Goal: Information Seeking & Learning: Learn about a topic

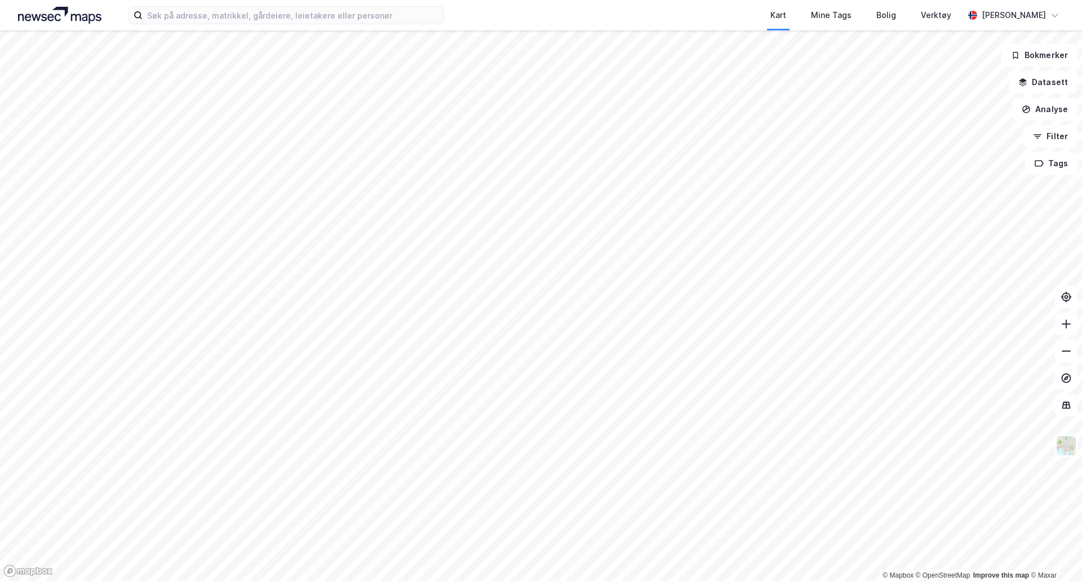
click at [312, 27] on div "Kart Mine Tags Bolig Verktøy [PERSON_NAME]" at bounding box center [541, 15] width 1082 height 30
click at [312, 20] on input at bounding box center [293, 15] width 301 height 17
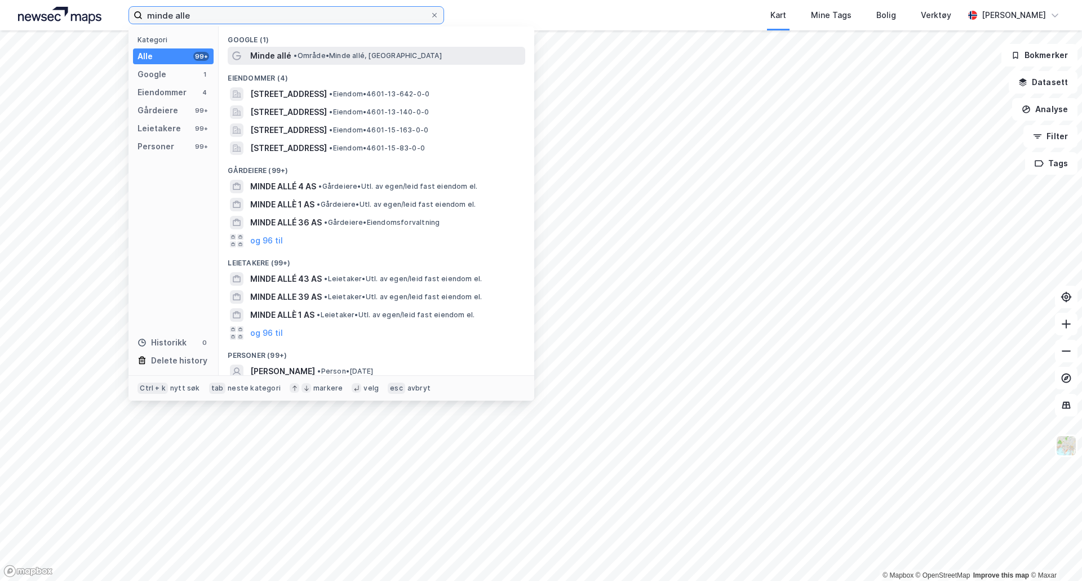
type input "minde alle"
click at [314, 54] on span "• Område • Minde allé, [GEOGRAPHIC_DATA]" at bounding box center [368, 55] width 148 height 9
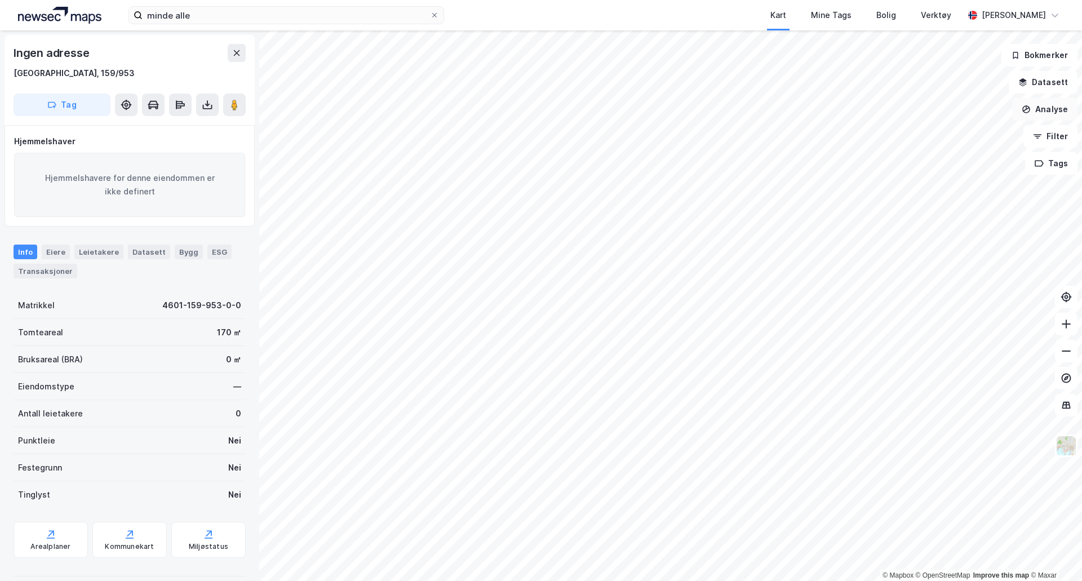
click at [1047, 109] on button "Analyse" at bounding box center [1044, 109] width 65 height 23
click at [927, 114] on div "Mål avstand" at bounding box center [946, 110] width 98 height 10
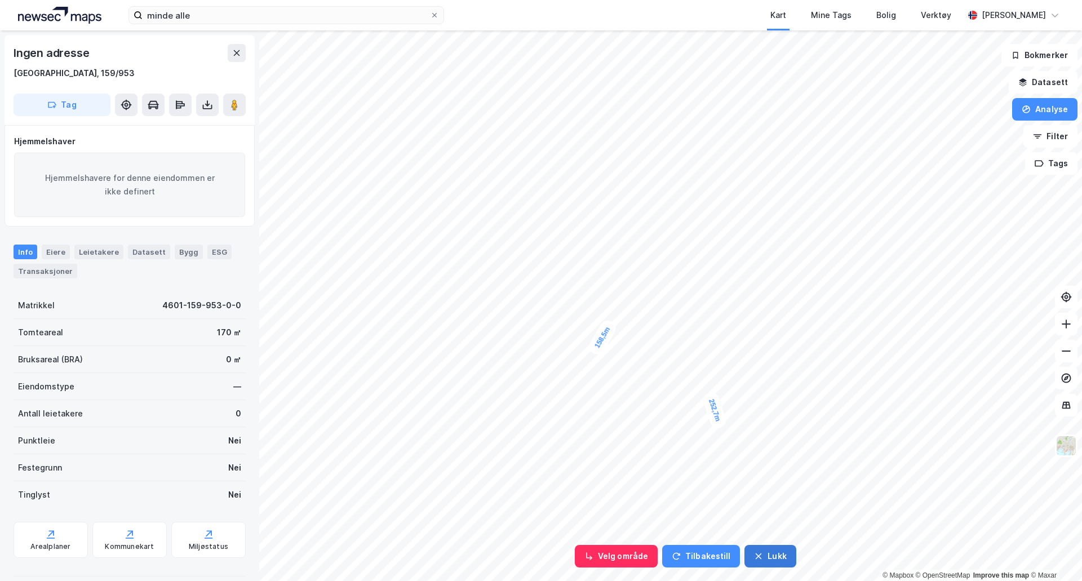
click at [769, 554] on button "Lukk" at bounding box center [769, 556] width 51 height 23
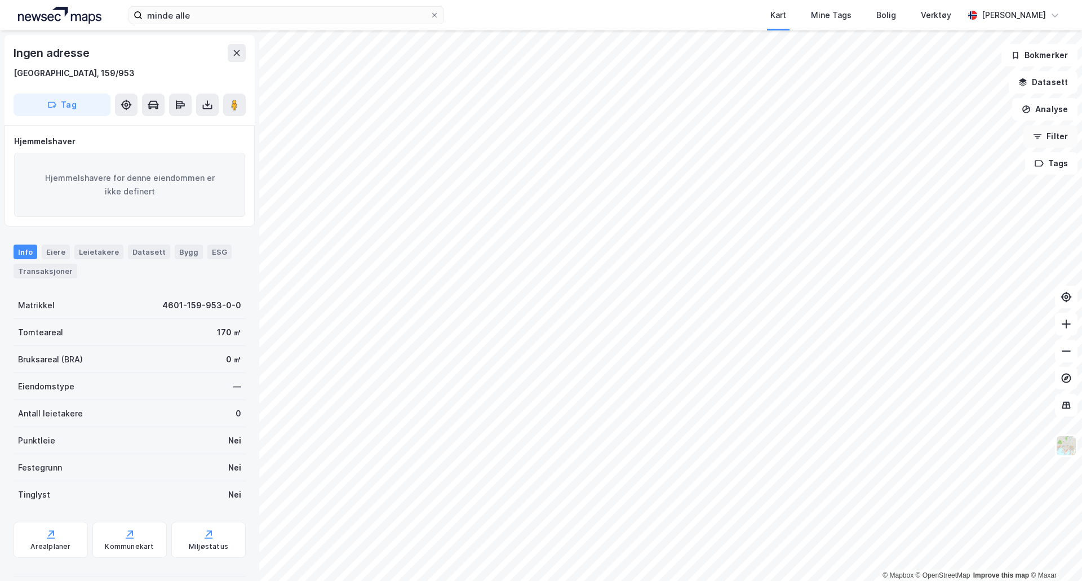
click at [1056, 138] on button "Filter" at bounding box center [1050, 136] width 54 height 23
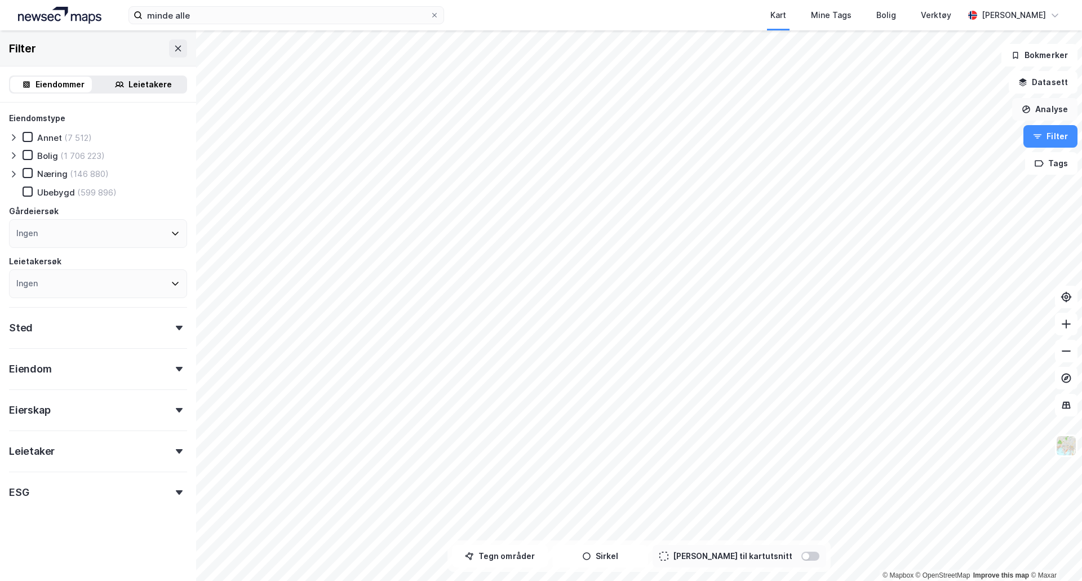
click at [1051, 106] on button "Analyse" at bounding box center [1044, 109] width 65 height 23
click at [931, 112] on div "Mål avstand" at bounding box center [946, 110] width 98 height 10
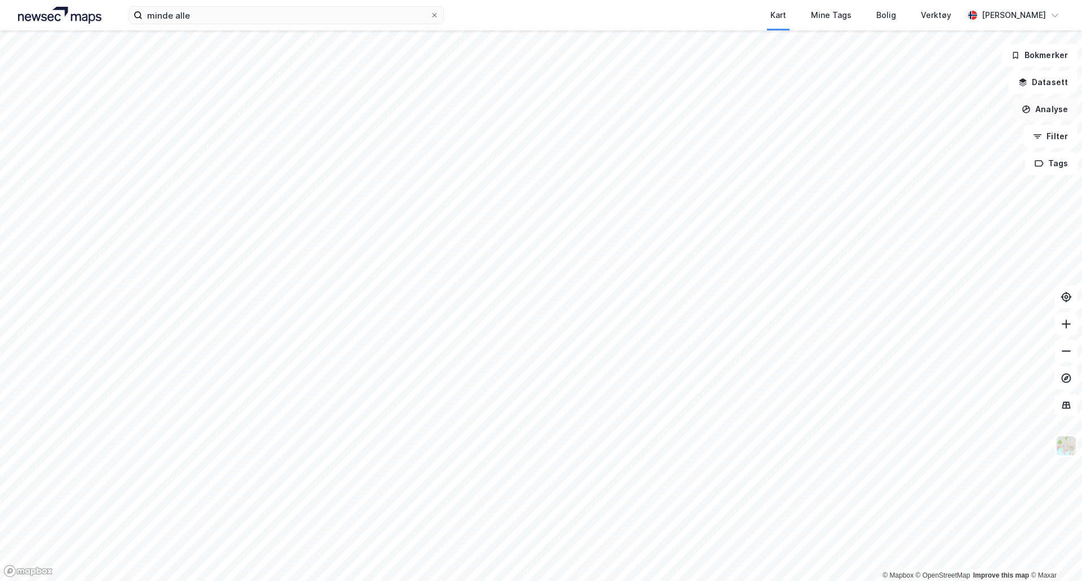
click at [1036, 112] on button "Analyse" at bounding box center [1044, 109] width 65 height 23
click at [908, 114] on div "Mål avstand" at bounding box center [946, 110] width 98 height 10
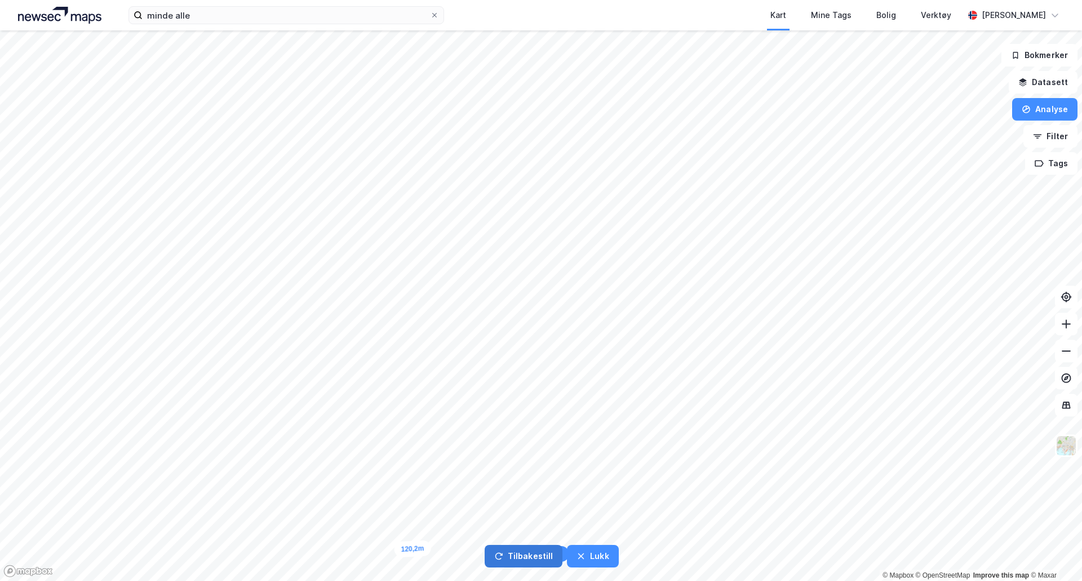
click at [535, 560] on button "Tilbakestill" at bounding box center [524, 556] width 78 height 23
click at [591, 553] on button "Lukk" at bounding box center [592, 556] width 51 height 23
